Goal: Information Seeking & Learning: Learn about a topic

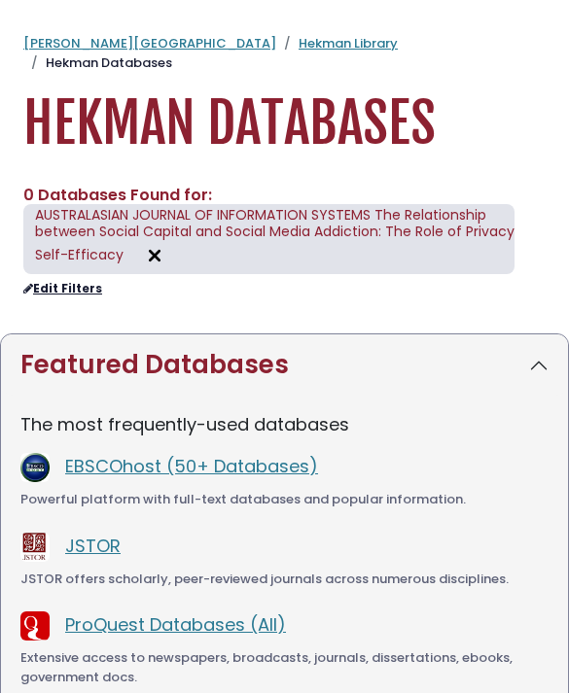
click at [298, 49] on link "Hekman Library" at bounding box center [347, 43] width 99 height 18
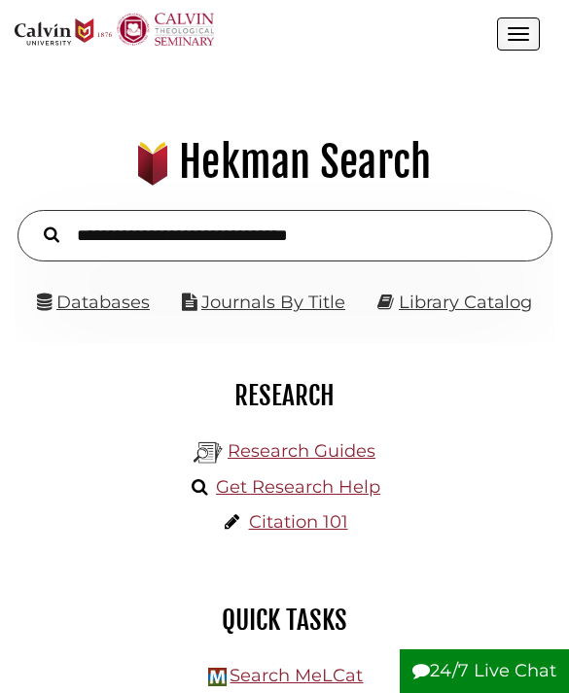
scroll to position [471, 510]
click at [98, 293] on link "Databases" at bounding box center [93, 302] width 113 height 21
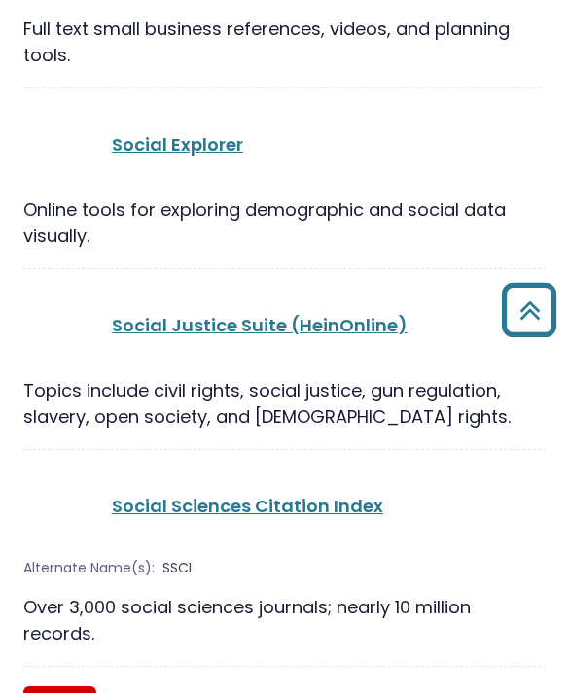
scroll to position [41111, 0]
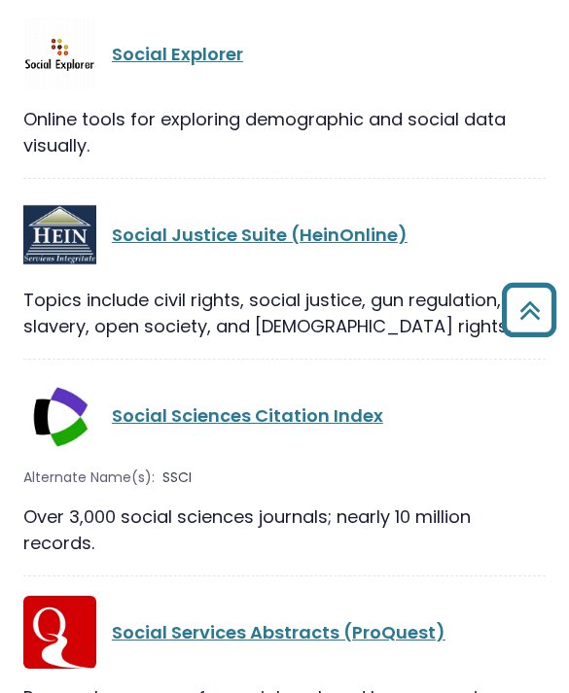
click at [345, 404] on link "Social Sciences Citation Index" at bounding box center [247, 416] width 271 height 24
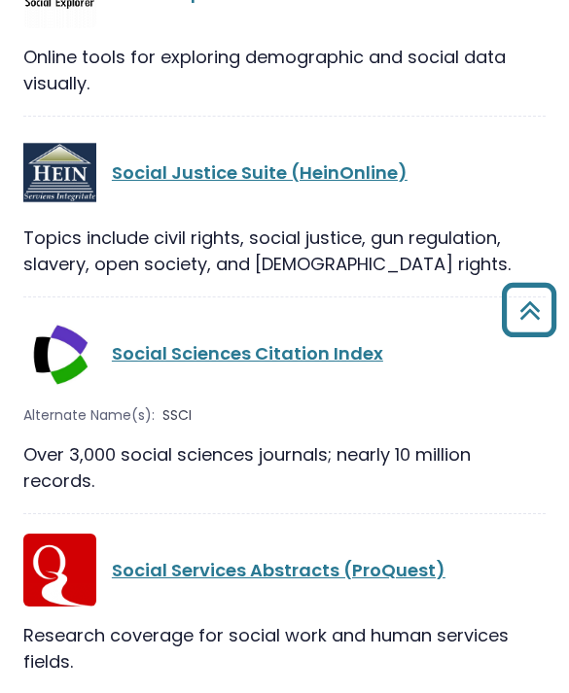
scroll to position [41175, 0]
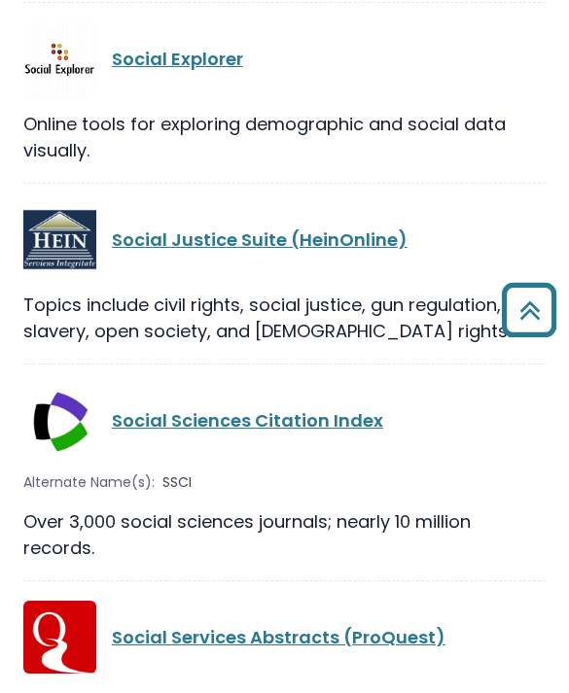
scroll to position [41126, 0]
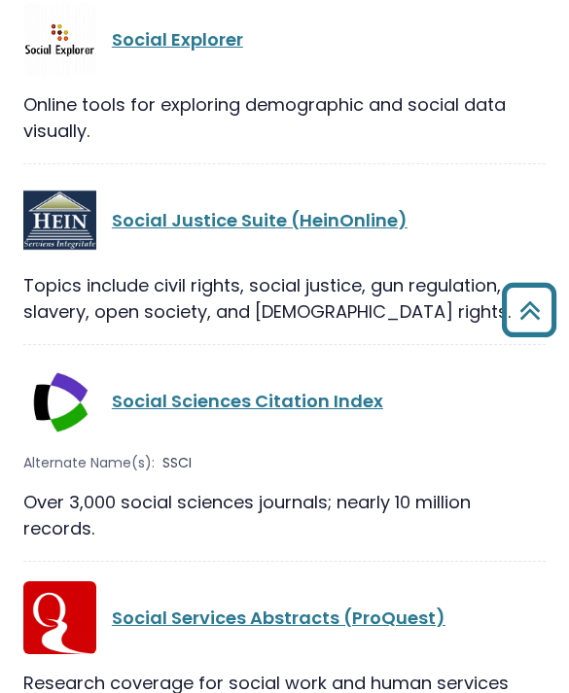
click at [325, 390] on link "Social Sciences Citation Index" at bounding box center [247, 402] width 271 height 24
